Goal: Unclear

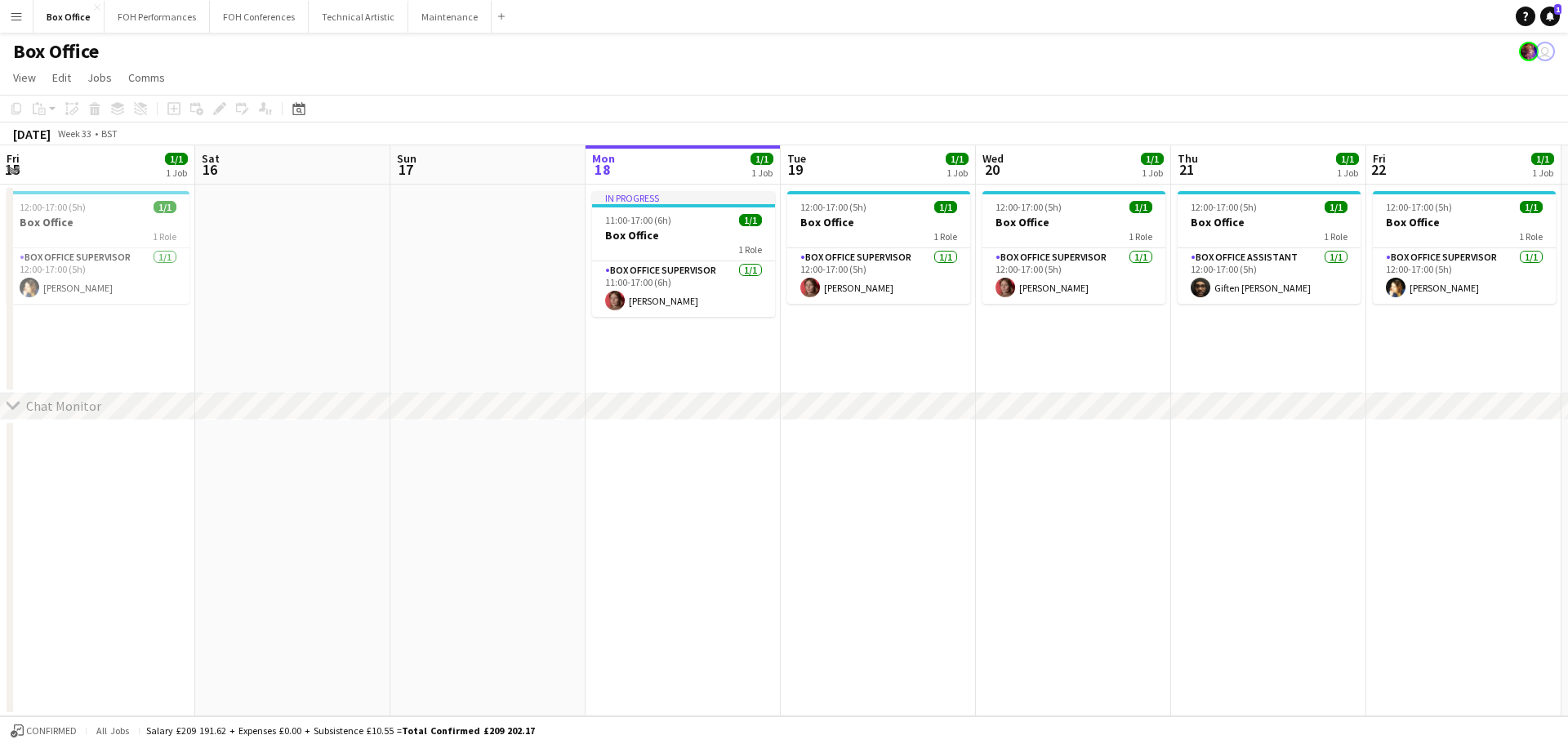
scroll to position [0, 390]
